Goal: Transaction & Acquisition: Purchase product/service

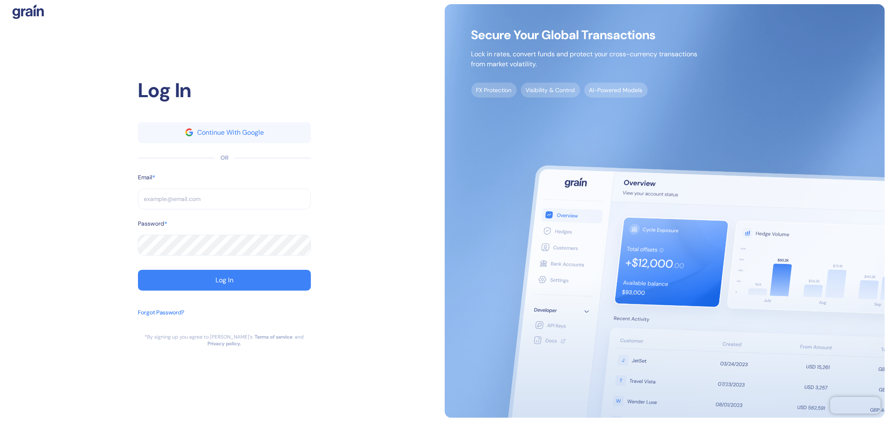
click at [191, 209] on input "text" at bounding box center [224, 198] width 173 height 21
paste input "[EMAIL_ADDRESS][DOMAIN_NAME]"
type input "[EMAIL_ADDRESS][DOMAIN_NAME]"
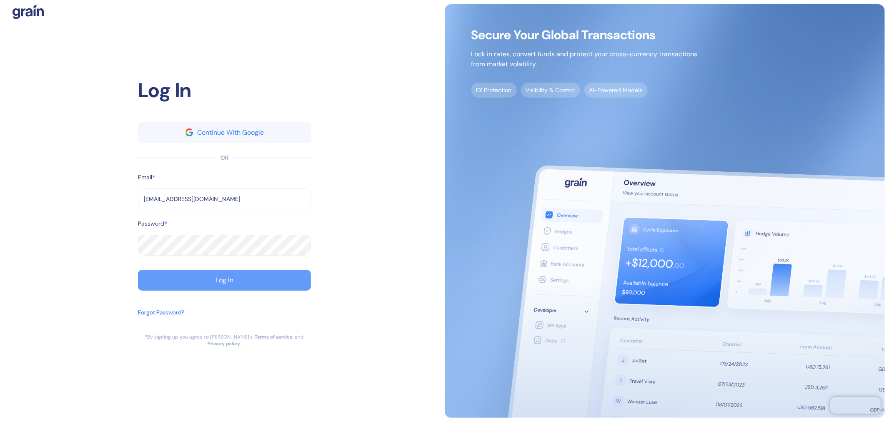
click at [196, 283] on button "Log In" at bounding box center [224, 280] width 173 height 21
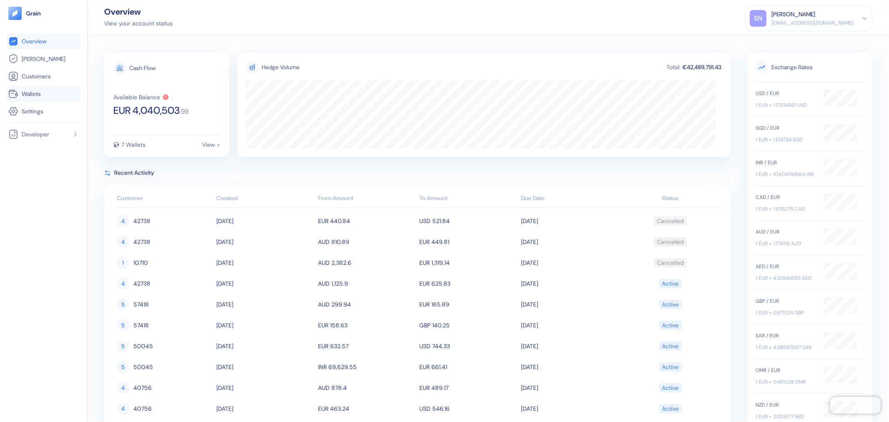
click at [43, 91] on link "Wallets" at bounding box center [43, 94] width 70 height 10
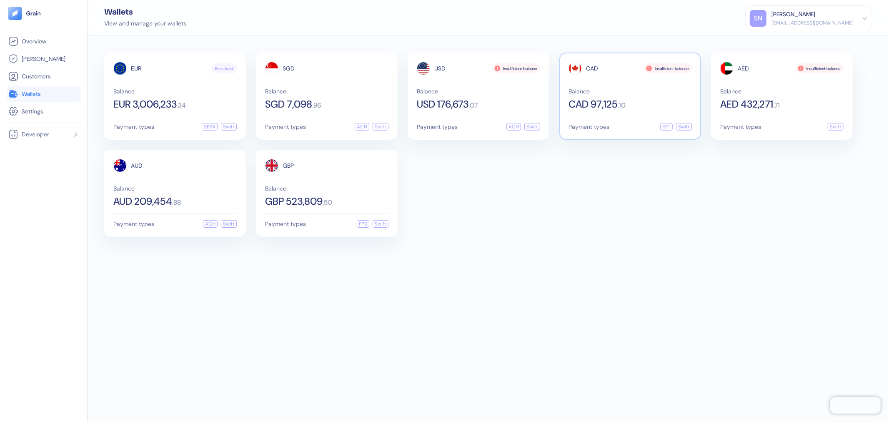
click at [656, 92] on span "Balance" at bounding box center [630, 91] width 123 height 6
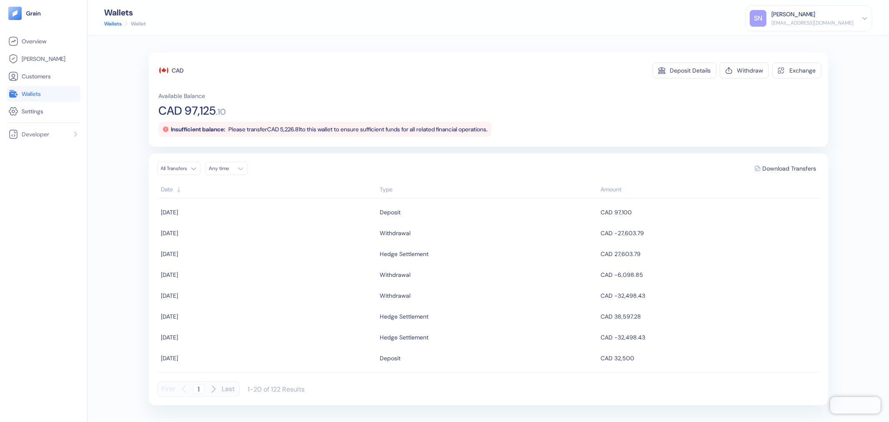
click at [56, 95] on link "Wallets" at bounding box center [43, 94] width 70 height 10
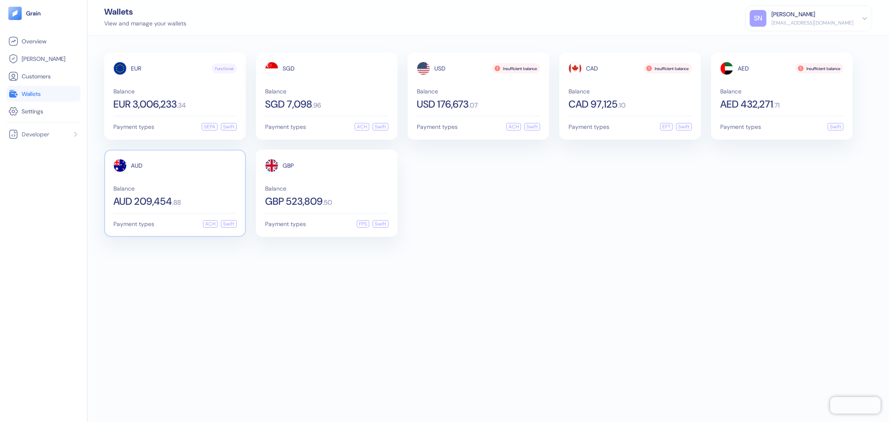
click at [206, 197] on div "AUD 209,454 . 88" at bounding box center [174, 201] width 123 height 10
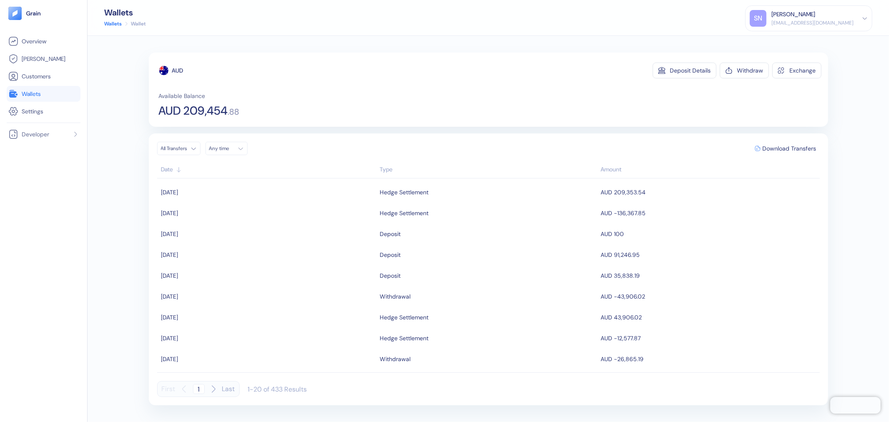
click at [47, 95] on link "Wallets" at bounding box center [43, 94] width 70 height 10
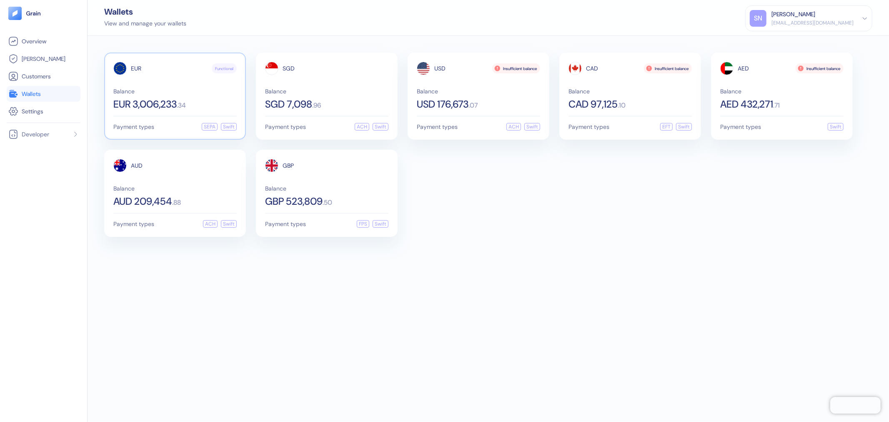
click at [217, 95] on div "Balance EUR 3,006,233 . 34" at bounding box center [174, 98] width 123 height 21
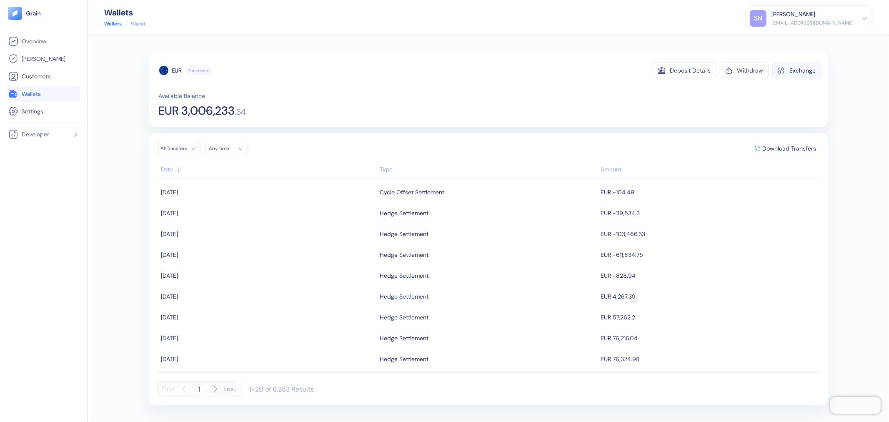
click at [792, 72] on div "Exchange" at bounding box center [803, 71] width 26 height 6
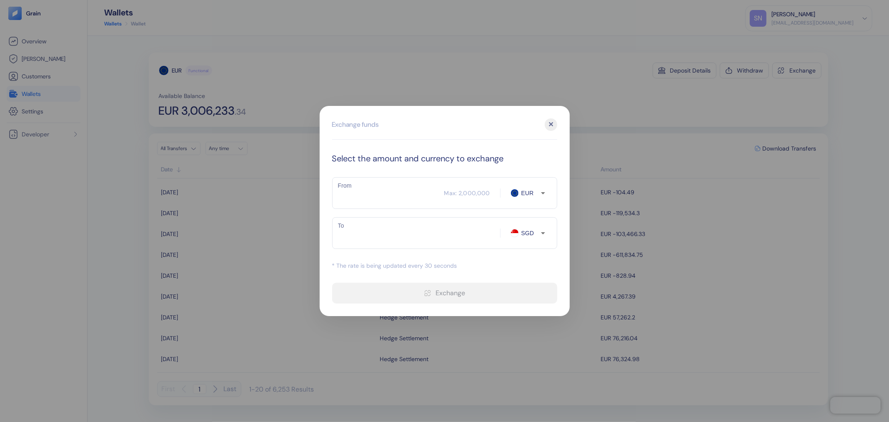
click at [364, 190] on input "From" at bounding box center [388, 193] width 112 height 21
type input "94"
type input "142.2"
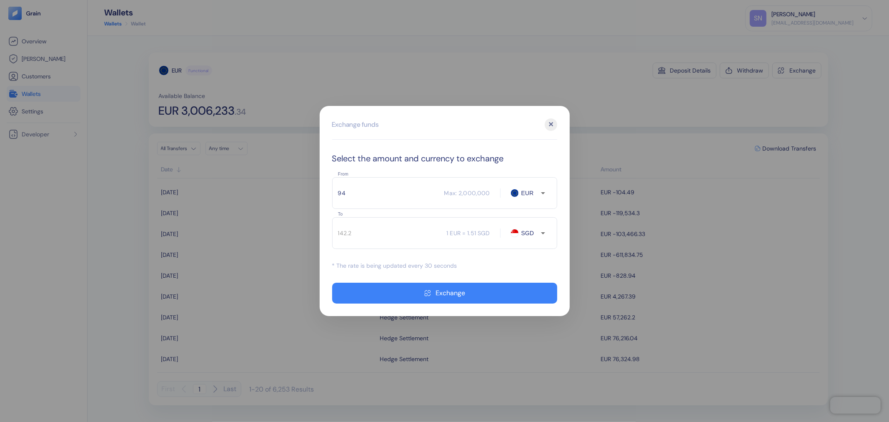
type input "9"
type input "13.61"
type input "9500"
type input "14371.72"
type input "9500"
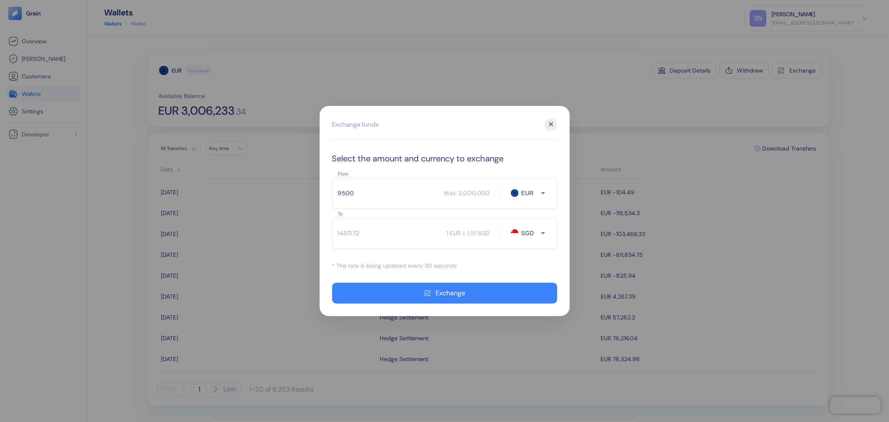
click at [515, 233] on span at bounding box center [515, 233] width 8 height 8
click at [523, 232] on input "SGD" at bounding box center [530, 232] width 22 height 8
click at [545, 278] on li "CAD" at bounding box center [533, 278] width 29 height 15
type input "CAD"
type input "15513.24"
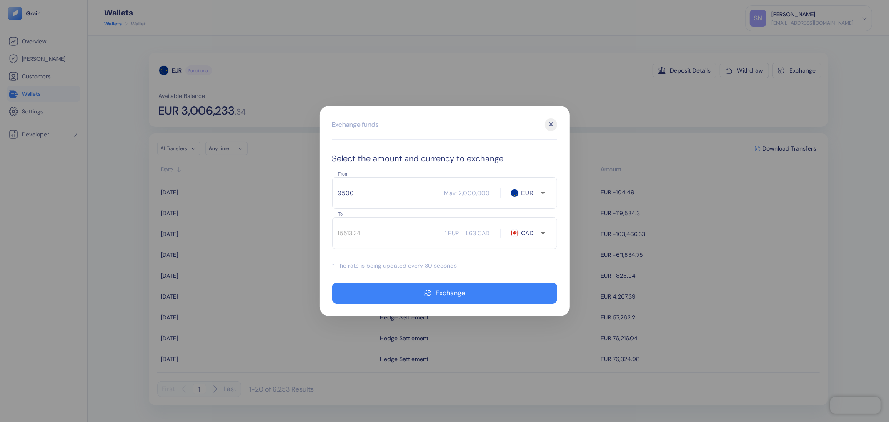
click at [382, 192] on input "9500" at bounding box center [388, 193] width 112 height 21
type input "94"
type input "153.49"
type input "9475"
type input "15472.41"
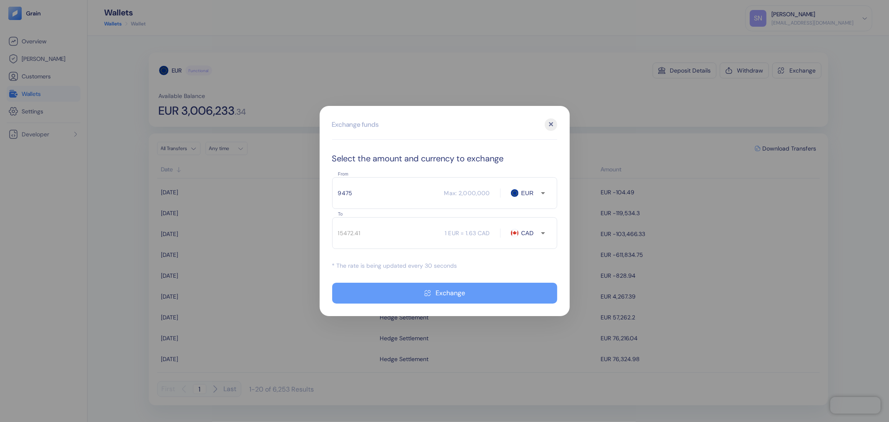
type input "9475"
click at [449, 293] on div "Exchange" at bounding box center [451, 293] width 30 height 7
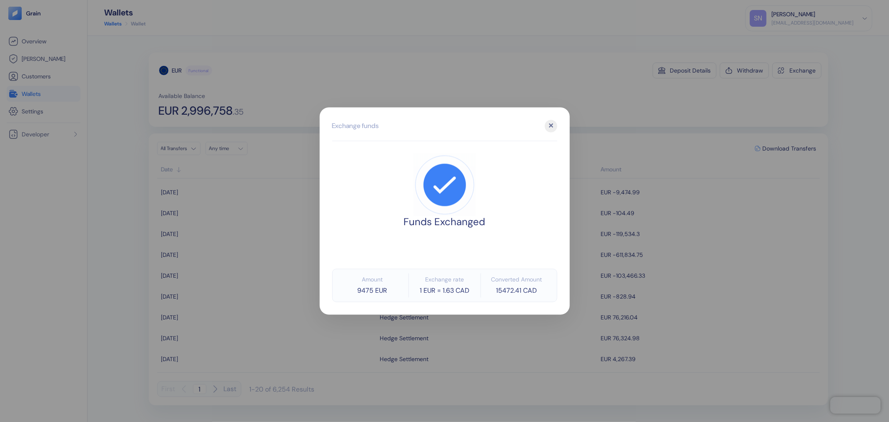
click at [601, 76] on div at bounding box center [444, 211] width 889 height 422
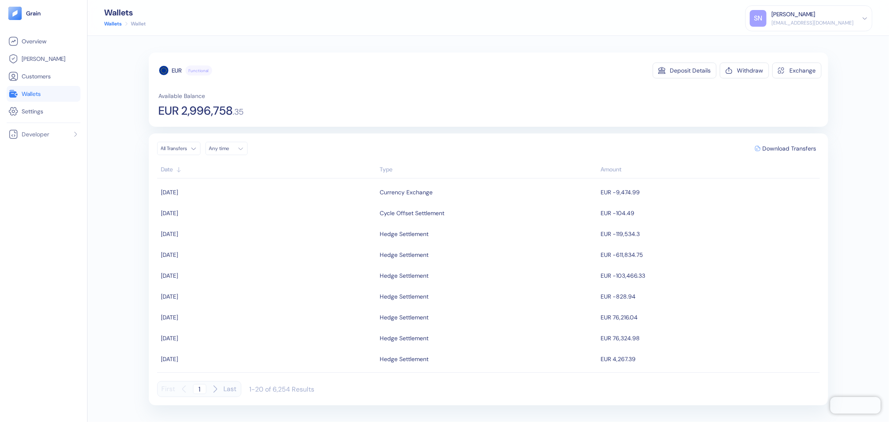
click at [67, 97] on link "Wallets" at bounding box center [43, 94] width 70 height 10
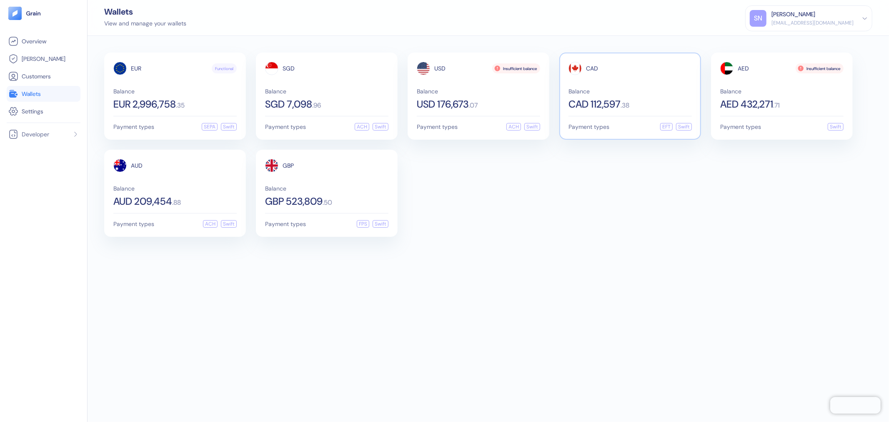
click at [628, 88] on span "Balance" at bounding box center [630, 91] width 123 height 6
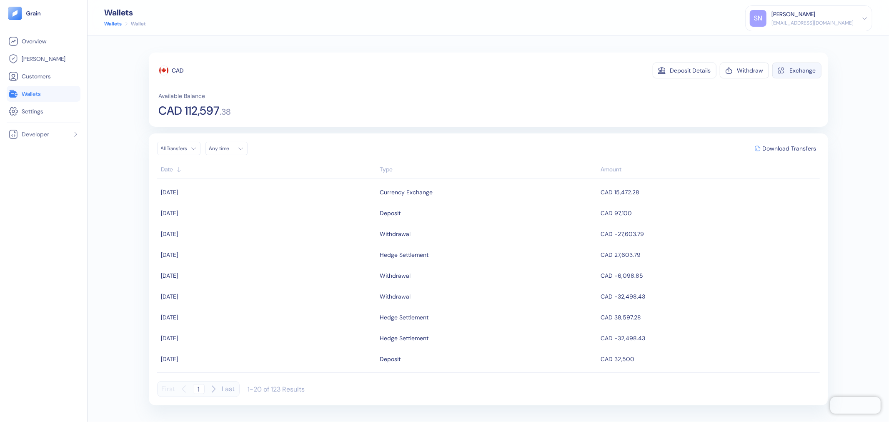
click at [797, 68] on div "Exchange" at bounding box center [803, 71] width 26 height 6
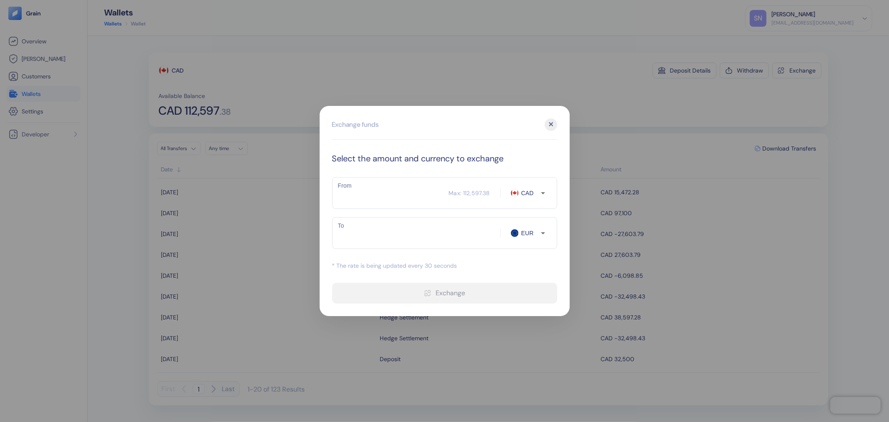
click at [402, 202] on input "From" at bounding box center [390, 193] width 117 height 21
paste input "4576"
type input "4576"
type input "2793.37"
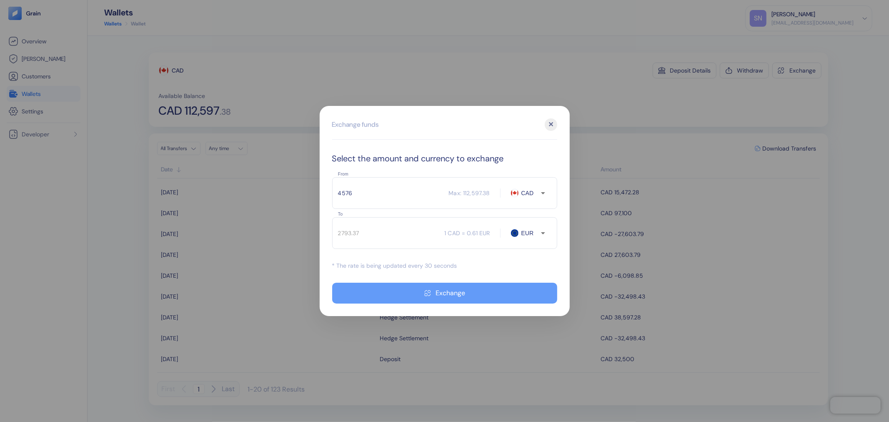
click at [440, 292] on div "Exchange" at bounding box center [451, 293] width 30 height 7
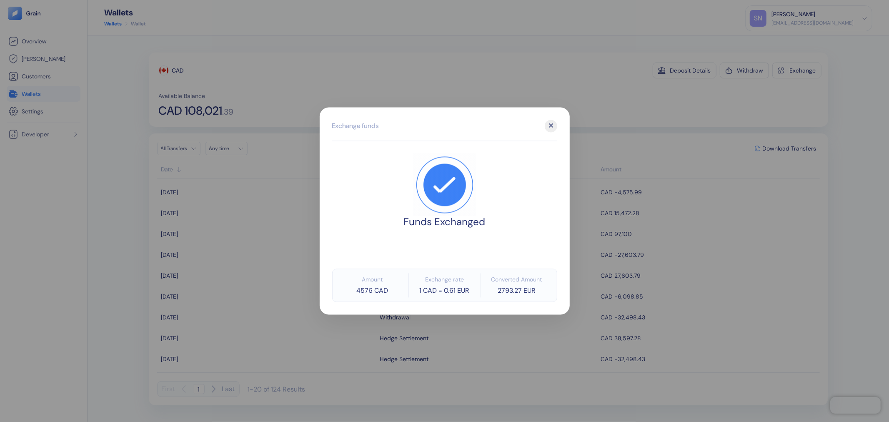
click at [610, 118] on div at bounding box center [444, 211] width 889 height 422
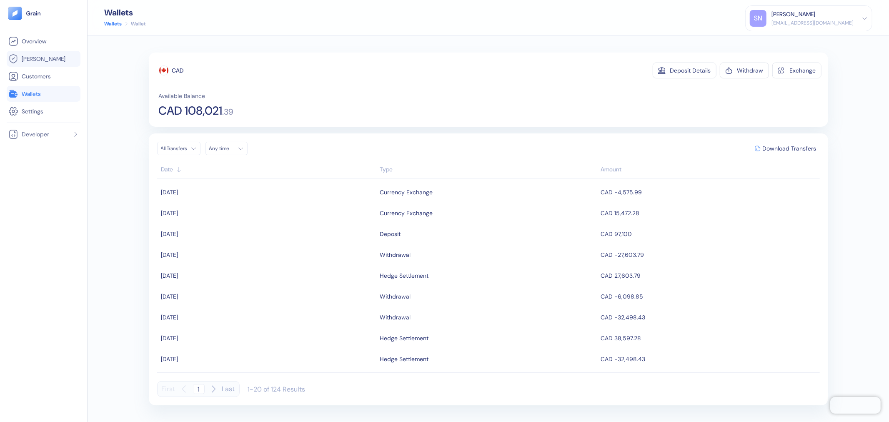
click at [38, 55] on span "[PERSON_NAME]" at bounding box center [44, 59] width 44 height 8
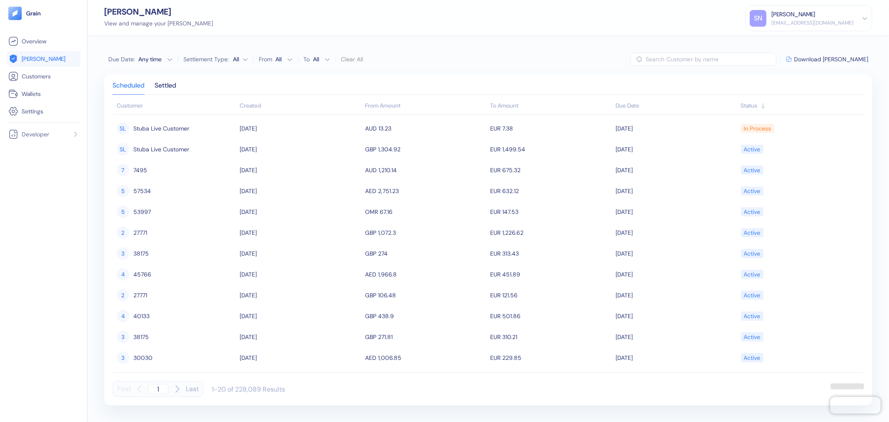
click at [181, 85] on div "Scheduled Settled" at bounding box center [489, 89] width 752 height 12
click at [174, 85] on div "Settled" at bounding box center [166, 89] width 22 height 12
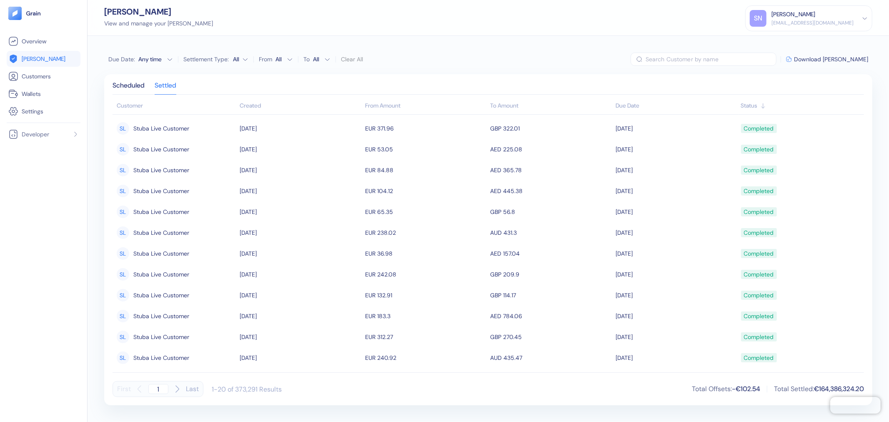
click at [256, 107] on div "Created" at bounding box center [300, 105] width 121 height 9
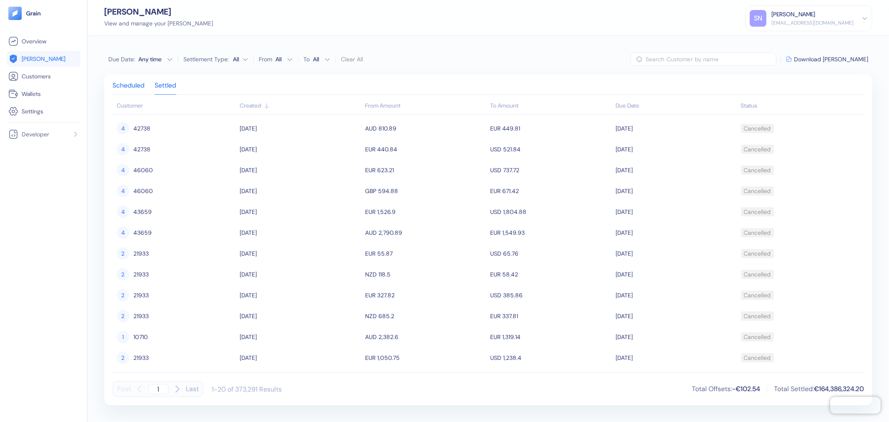
click at [131, 83] on div "Scheduled" at bounding box center [129, 89] width 32 height 12
click at [263, 105] on div "Created" at bounding box center [300, 105] width 121 height 9
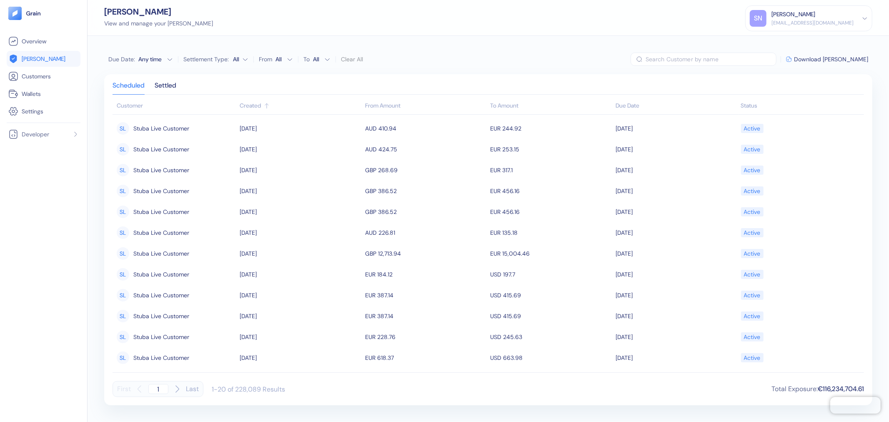
click at [263, 105] on div "Created" at bounding box center [300, 105] width 121 height 9
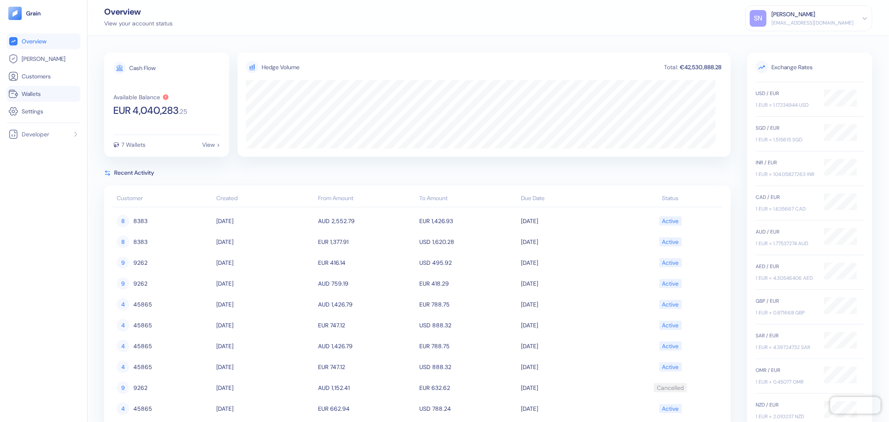
click at [60, 93] on link "Wallets" at bounding box center [43, 94] width 70 height 10
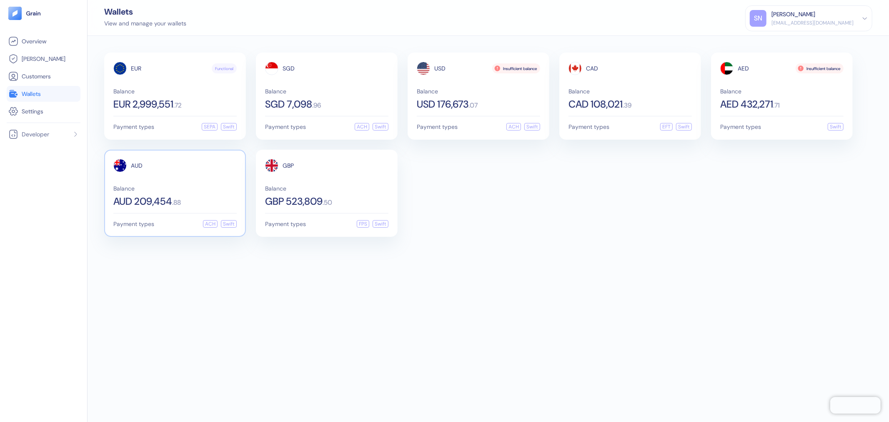
click at [212, 174] on div "AUD Balance AUD 209,454 . 88" at bounding box center [174, 183] width 123 height 48
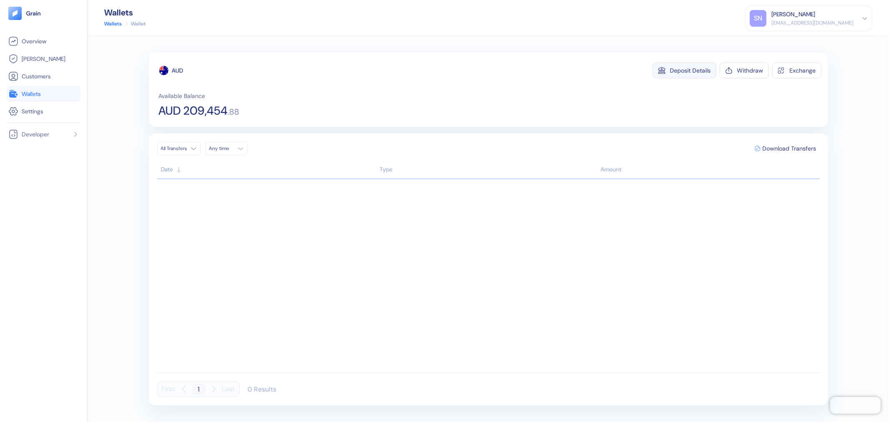
click at [699, 73] on div "Deposit Details" at bounding box center [690, 71] width 41 height 6
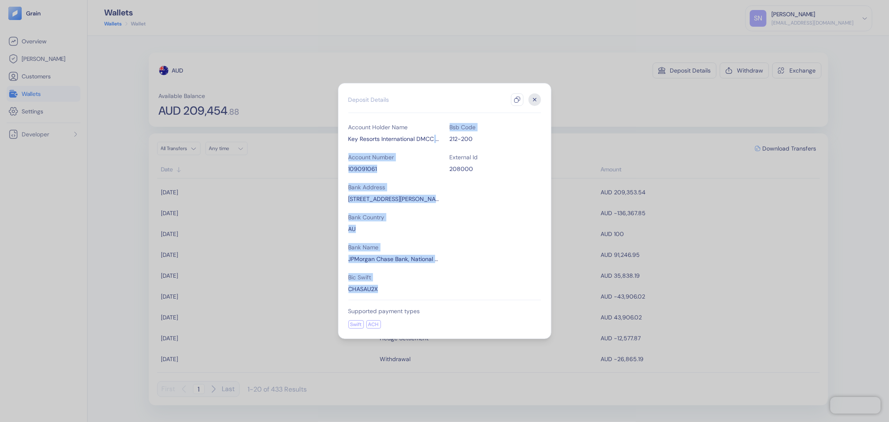
drag, startPoint x: 432, startPoint y: 139, endPoint x: 446, endPoint y: 138, distance: 13.8
click at [446, 138] on div "Account Holder Name Key Resorts International DMCC TransferMate Account Number …" at bounding box center [445, 208] width 193 height 170
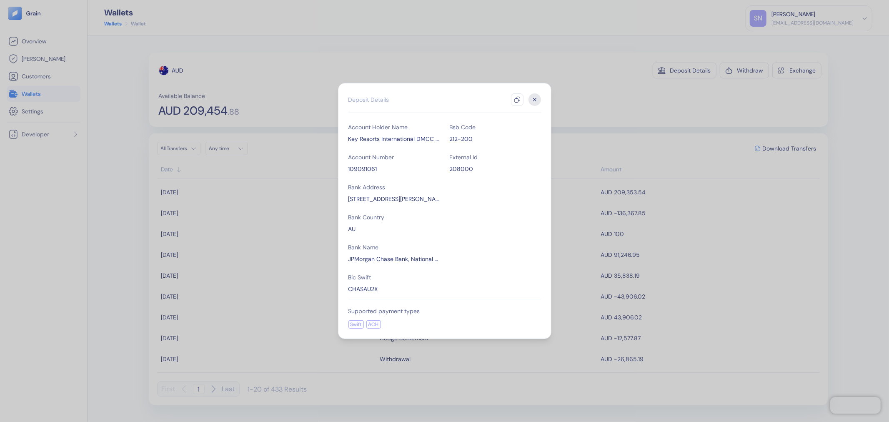
click at [498, 208] on div "Account Holder Name Key Resorts International DMCC TransferMate Account Number …" at bounding box center [445, 208] width 193 height 170
click at [519, 103] on button "button" at bounding box center [517, 99] width 13 height 13
click at [374, 325] on div "ACH" at bounding box center [373, 324] width 15 height 8
click at [535, 97] on icon "button" at bounding box center [535, 99] width 13 height 13
